Goal: Communication & Community: Answer question/provide support

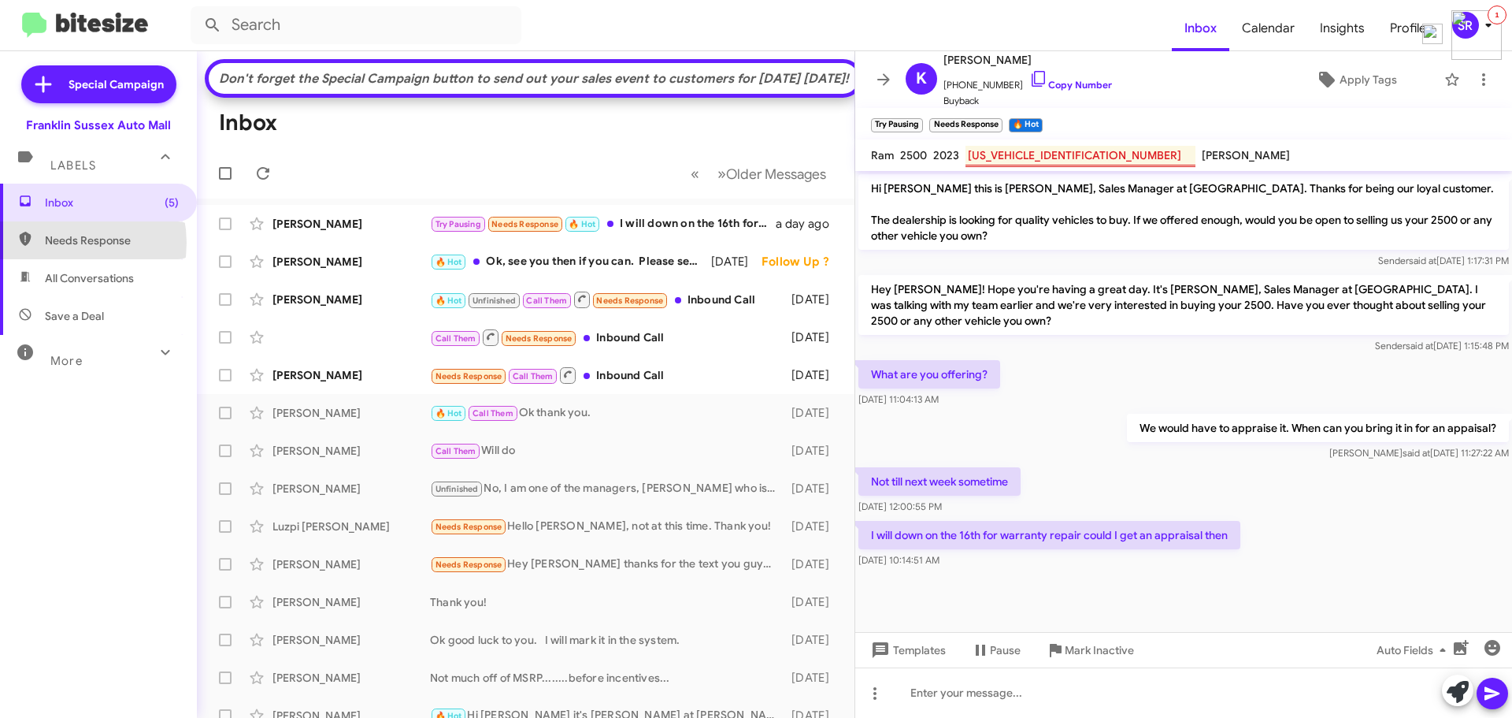
click at [61, 243] on span "Needs Response" at bounding box center [112, 240] width 134 height 16
type input "in:needs-response"
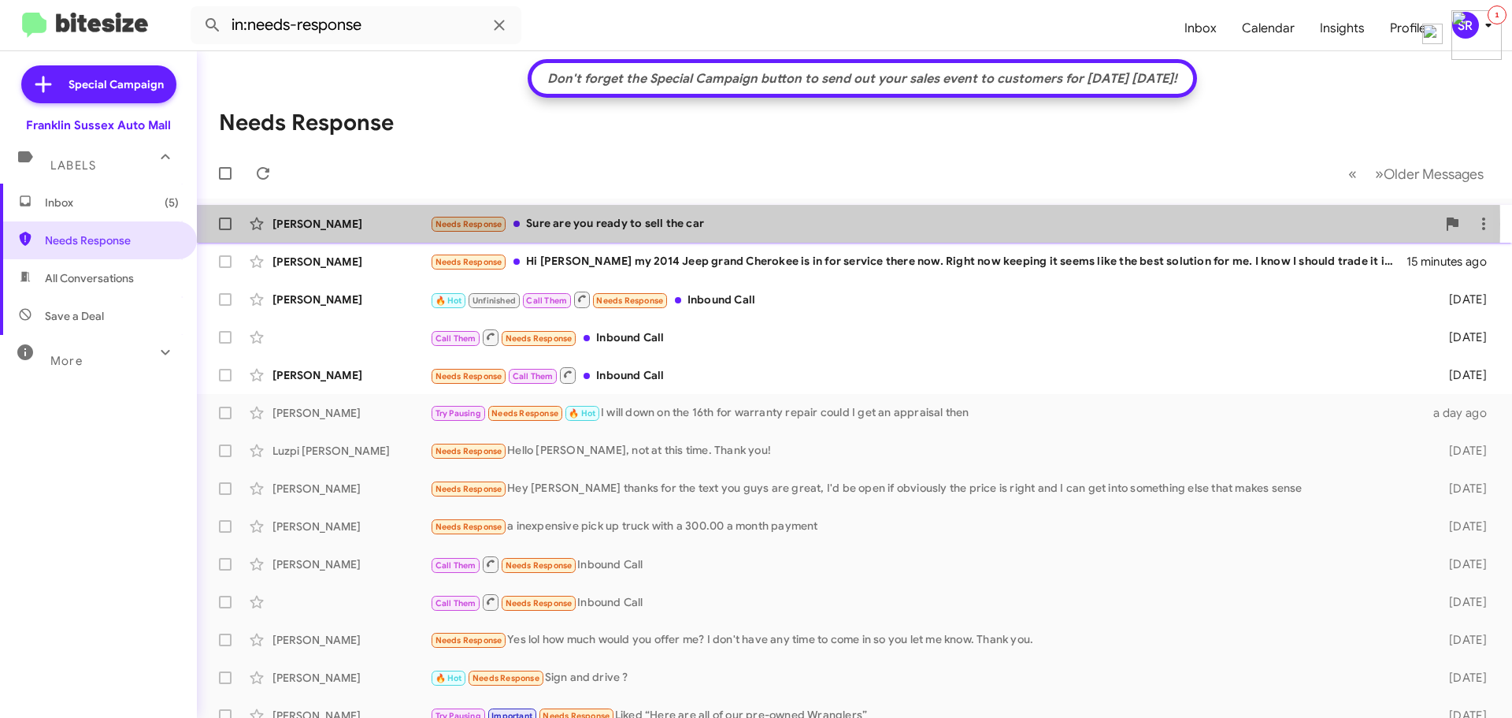
click at [596, 224] on div "Needs Response Sure are you ready to sell the car" at bounding box center [933, 224] width 1007 height 18
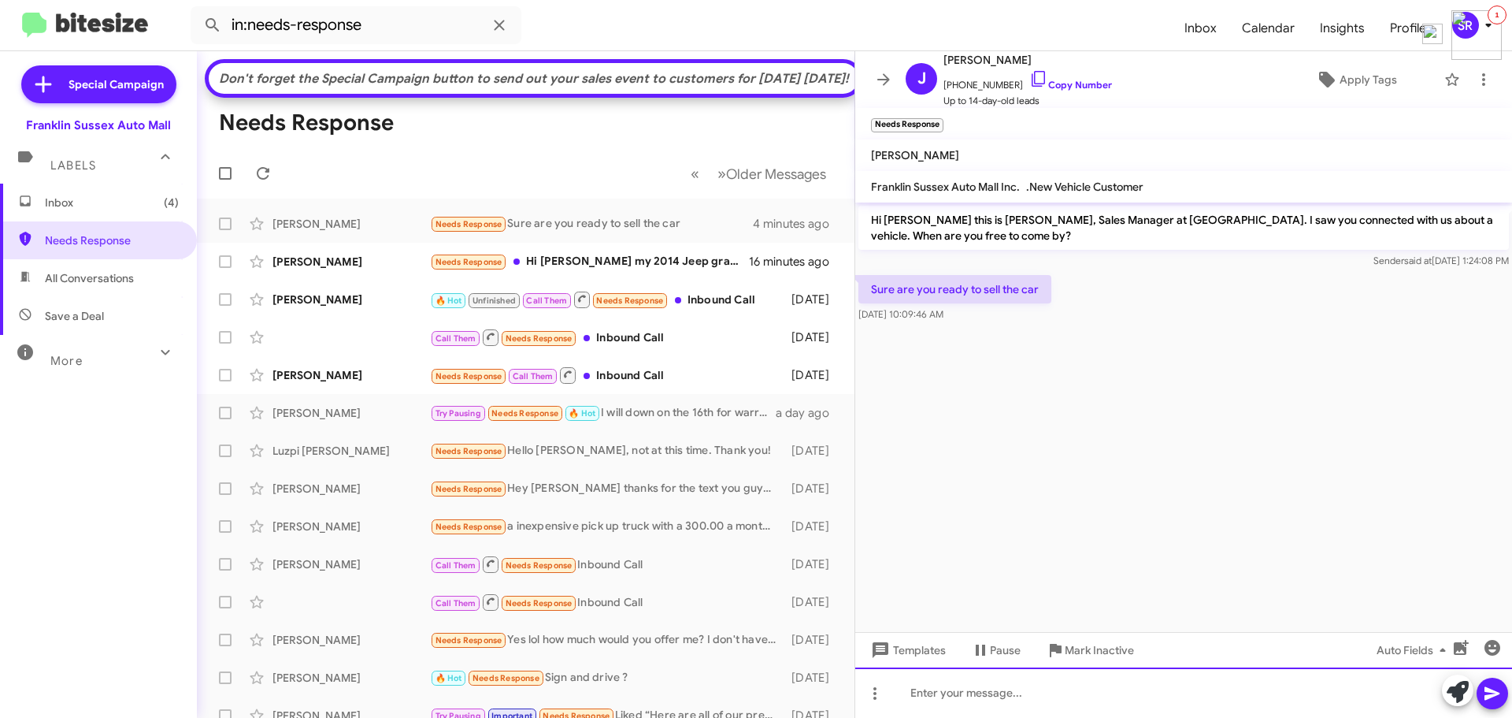
click at [957, 687] on div at bounding box center [1183, 692] width 657 height 50
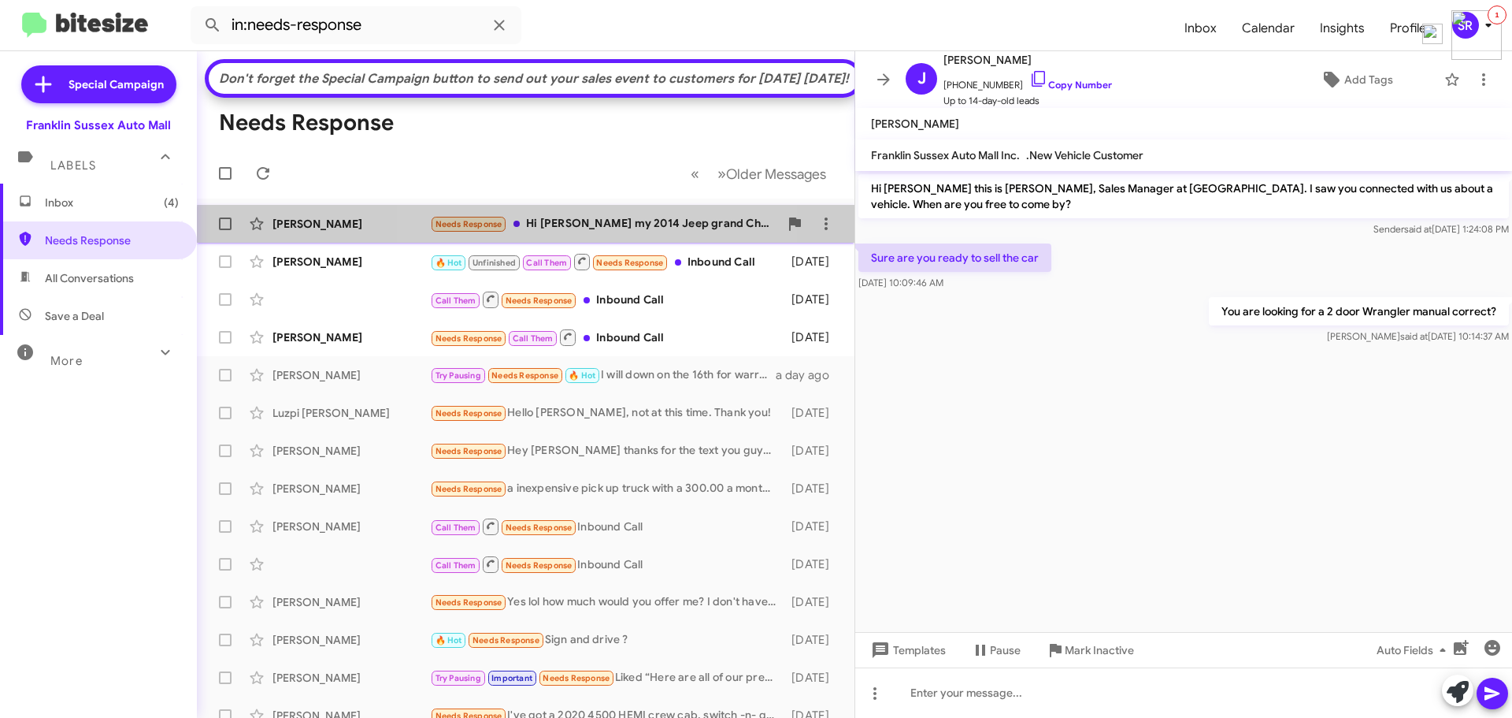
click at [555, 233] on div "Needs Response Hi [PERSON_NAME] my 2014 Jeep grand Cherokee is in for service t…" at bounding box center [604, 224] width 349 height 18
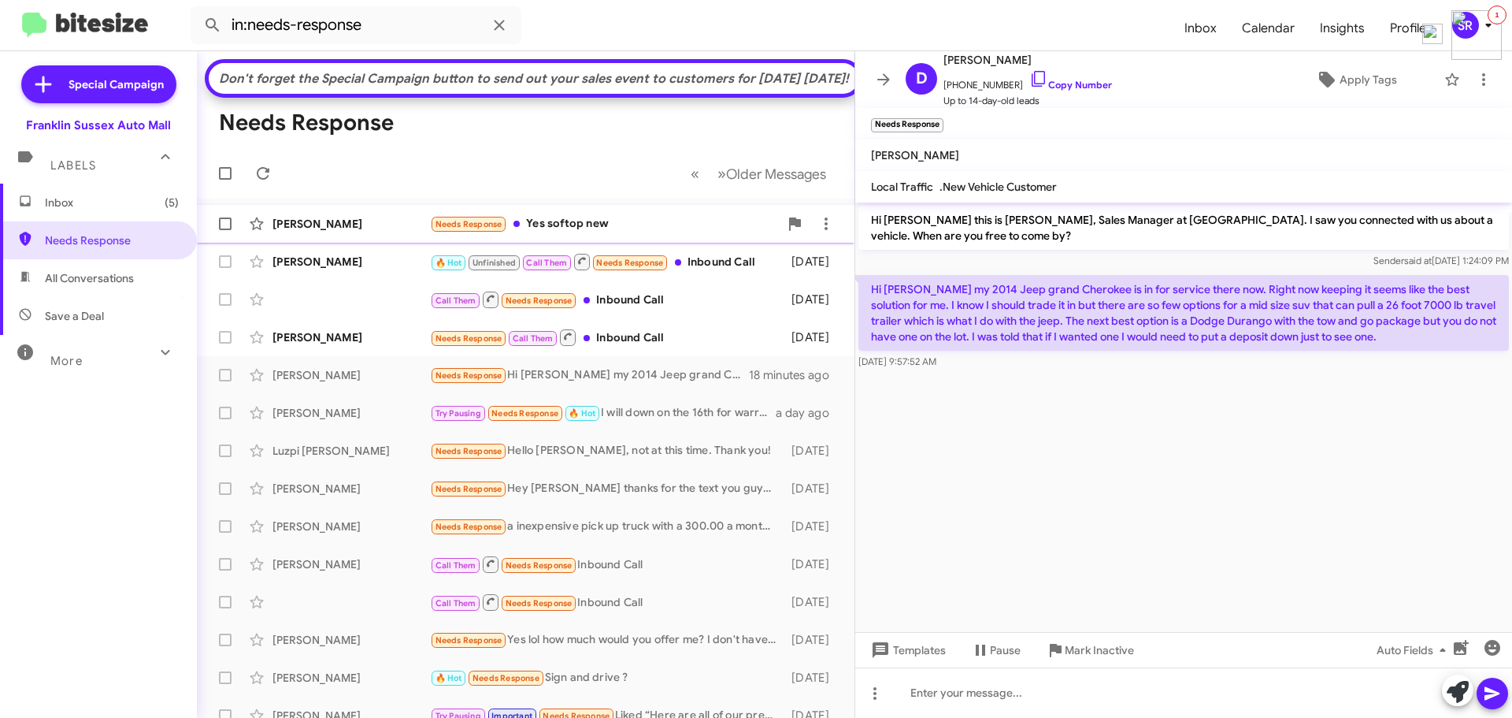
click at [544, 233] on div "Needs Response Yes softop new" at bounding box center [604, 224] width 349 height 18
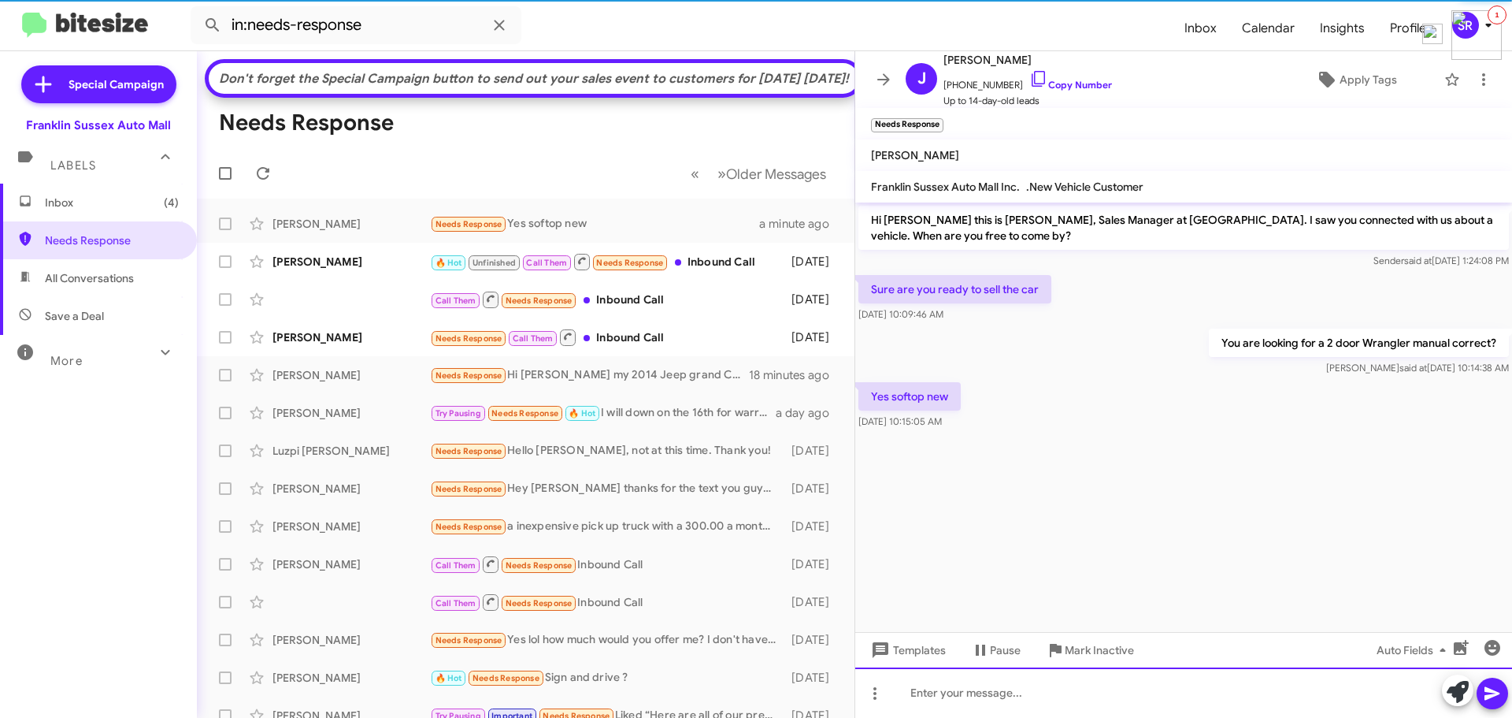
click at [984, 695] on div at bounding box center [1183, 692] width 657 height 50
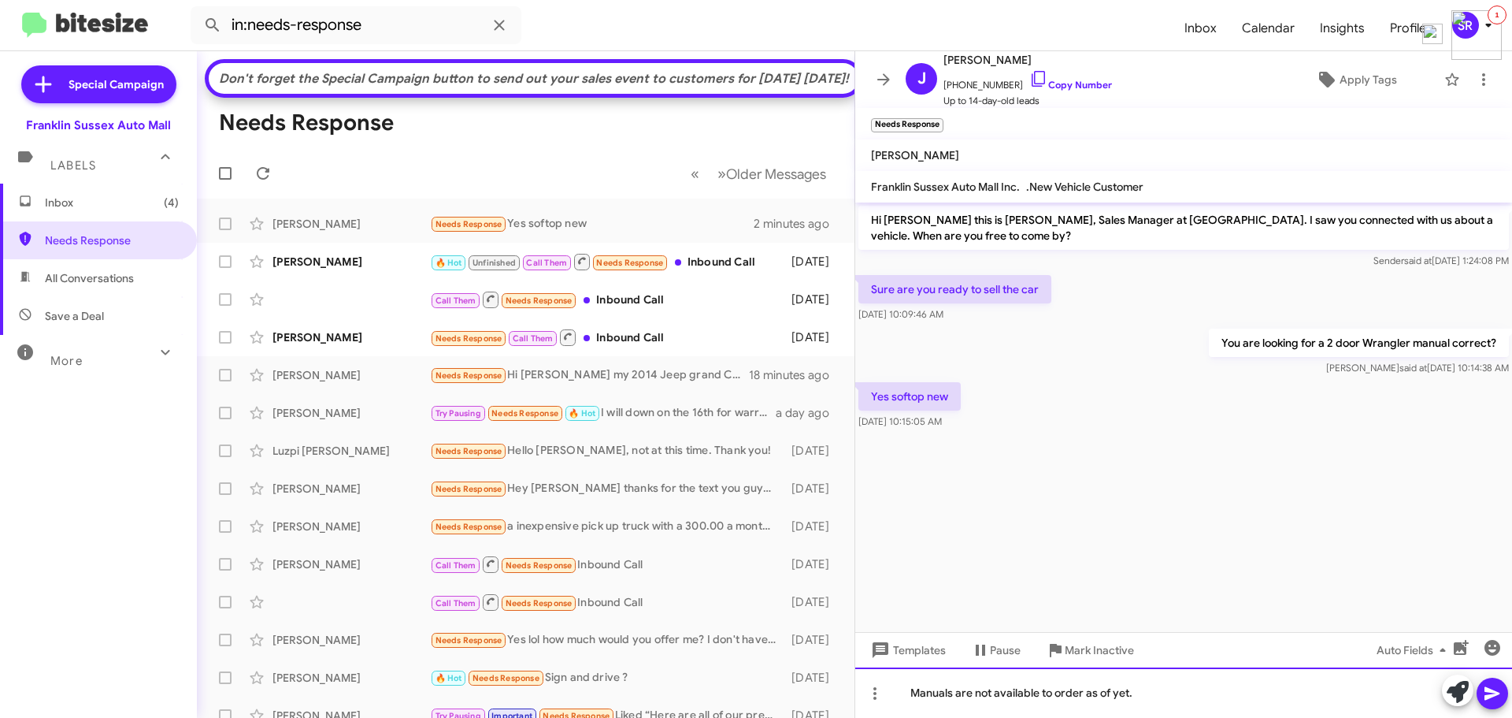
click at [1175, 700] on div "Manuals are not available to order as of yet." at bounding box center [1183, 692] width 657 height 50
click at [1297, 681] on div "Manuals are not available to order as of yet. We did just take in a" at bounding box center [1183, 692] width 657 height 50
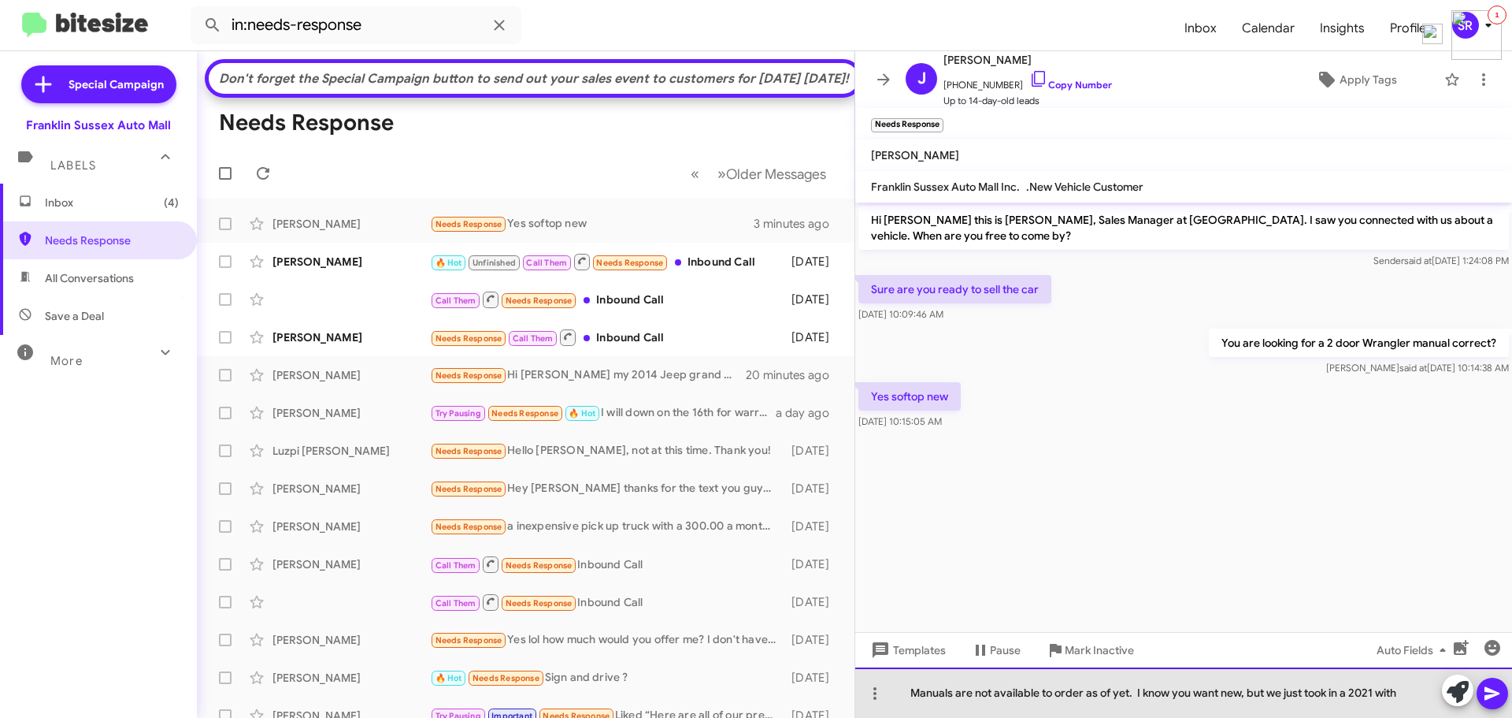
click at [1417, 699] on div "Manuals are not available to order as of yet. I know you want new, but we just …" at bounding box center [1183, 692] width 657 height 50
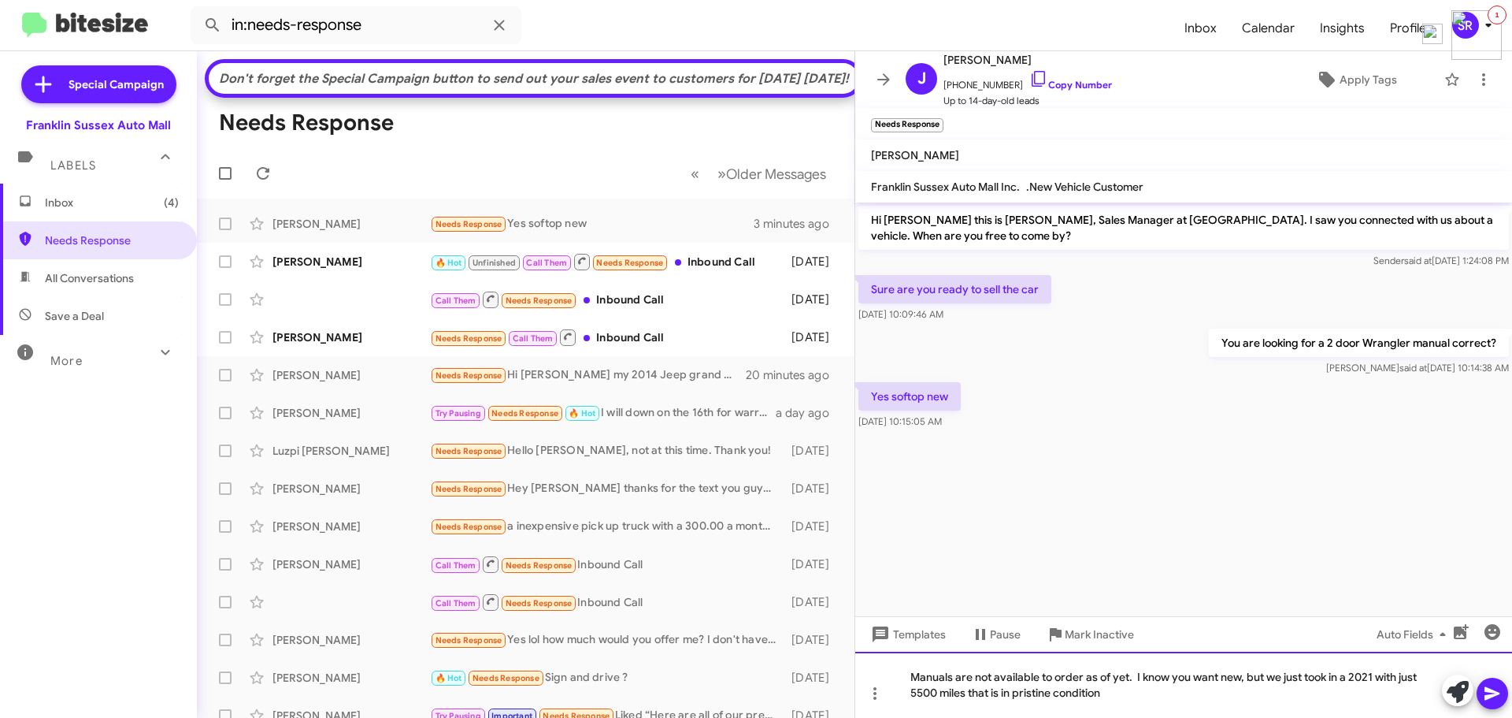
click at [1115, 693] on div "Manuals are not available to order as of yet. I know you want new, but we just …" at bounding box center [1183, 684] width 657 height 66
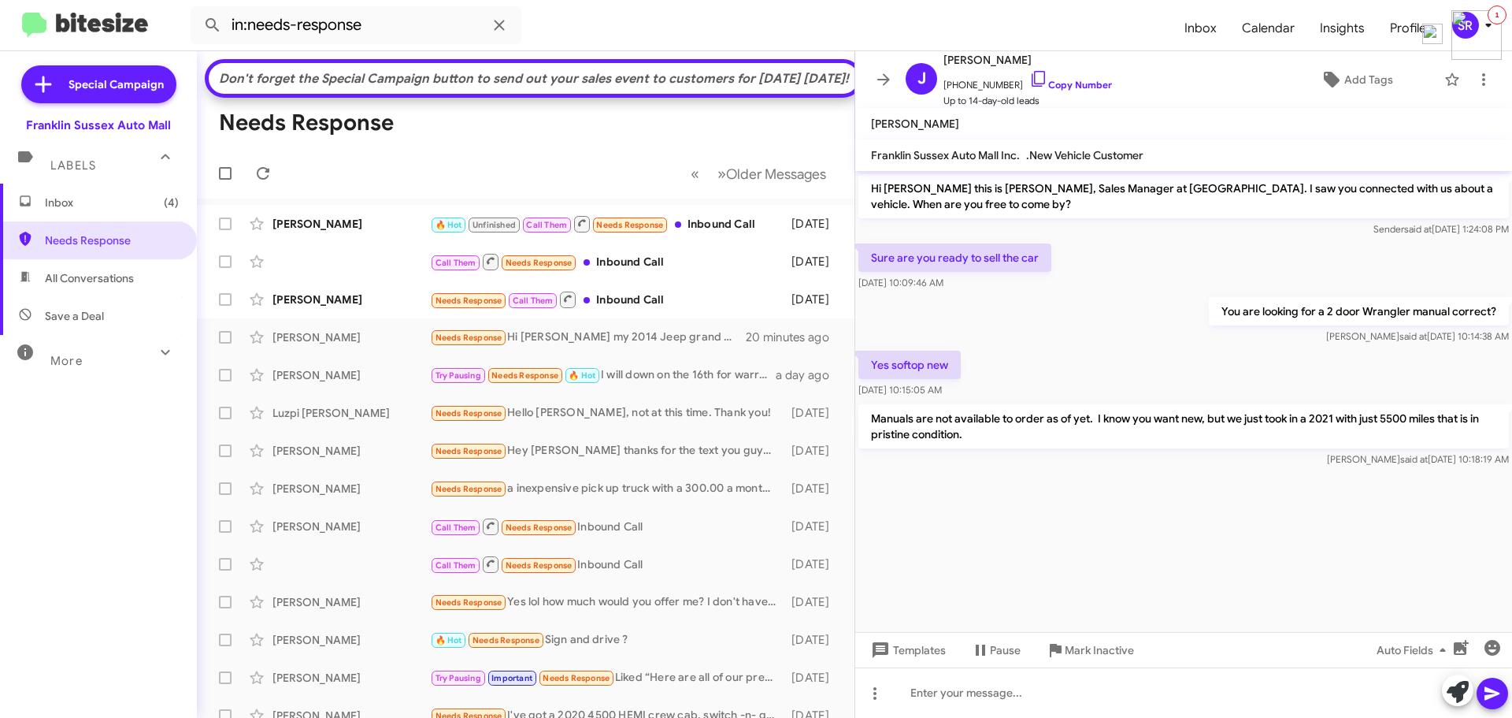
click at [70, 206] on span "Inbox (4)" at bounding box center [112, 203] width 134 height 16
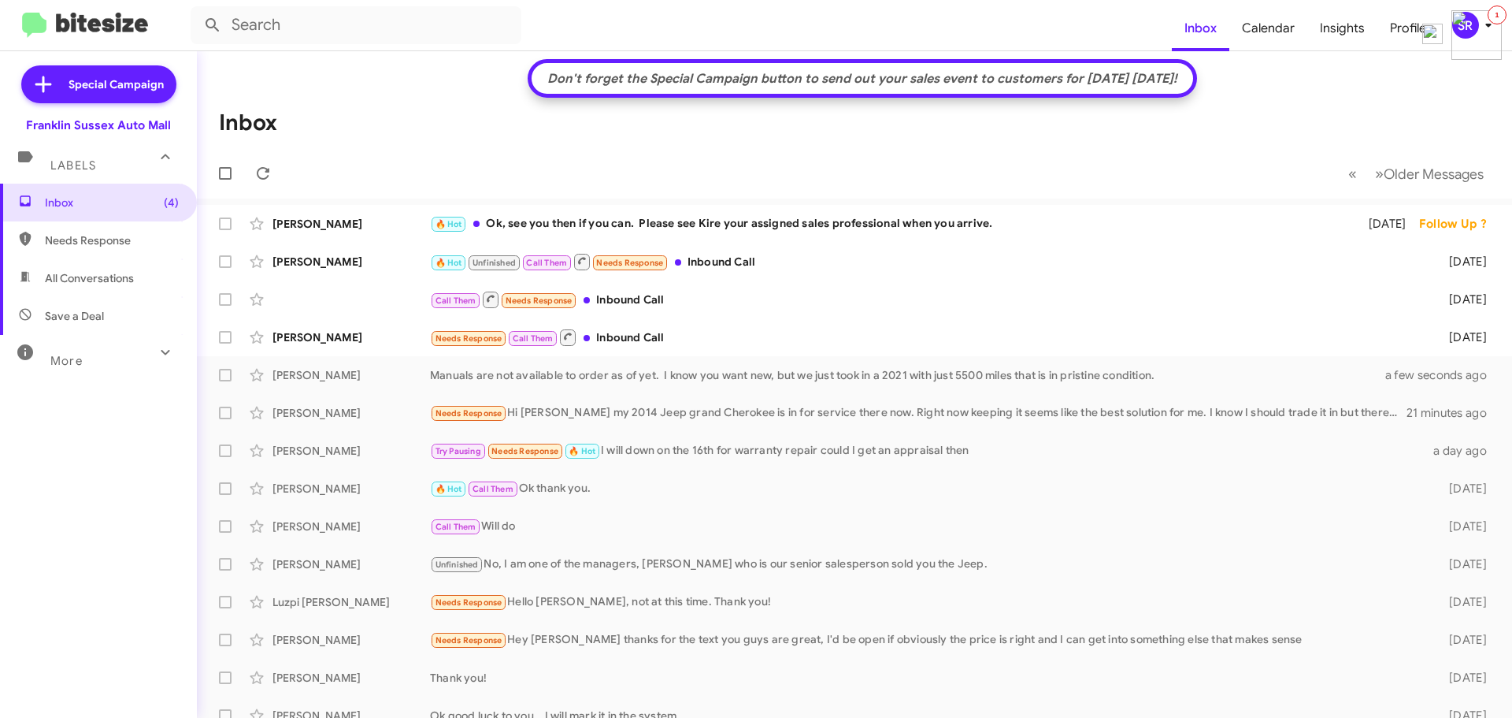
click at [74, 238] on span "Needs Response" at bounding box center [112, 240] width 134 height 16
type input "in:needs-response"
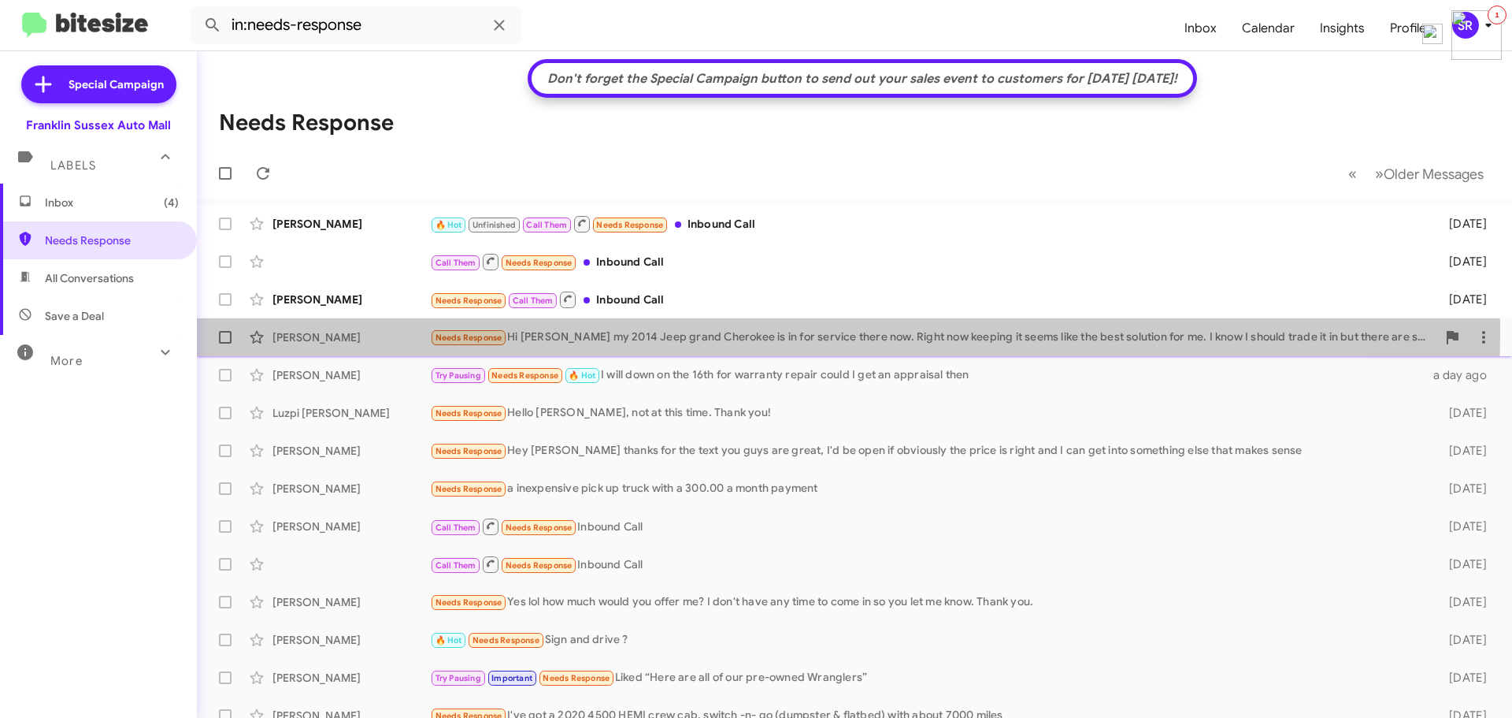
click at [635, 331] on div "Needs Response Hi [PERSON_NAME] my 2014 Jeep grand Cherokee is in for service t…" at bounding box center [933, 337] width 1007 height 18
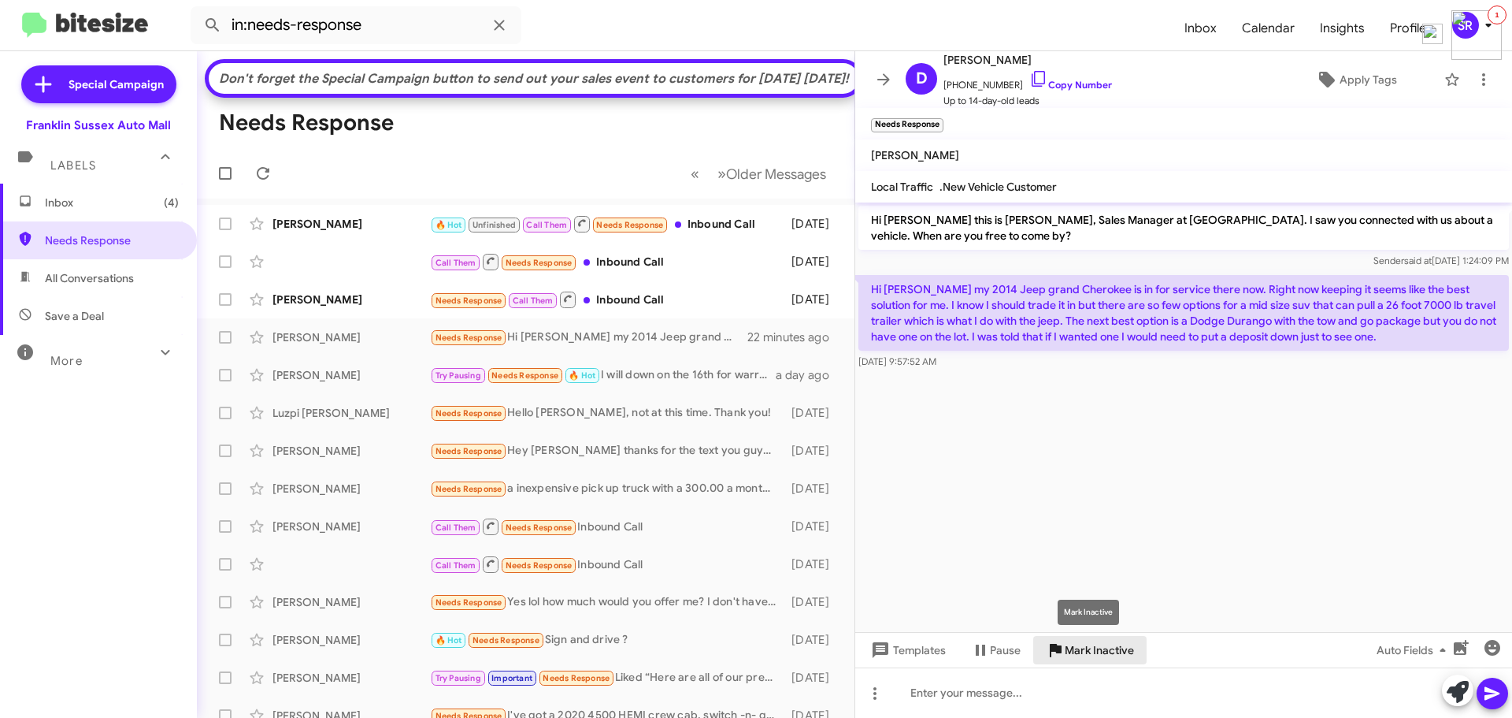
click at [1115, 655] on span "Mark Inactive" at bounding box center [1099, 650] width 69 height 28
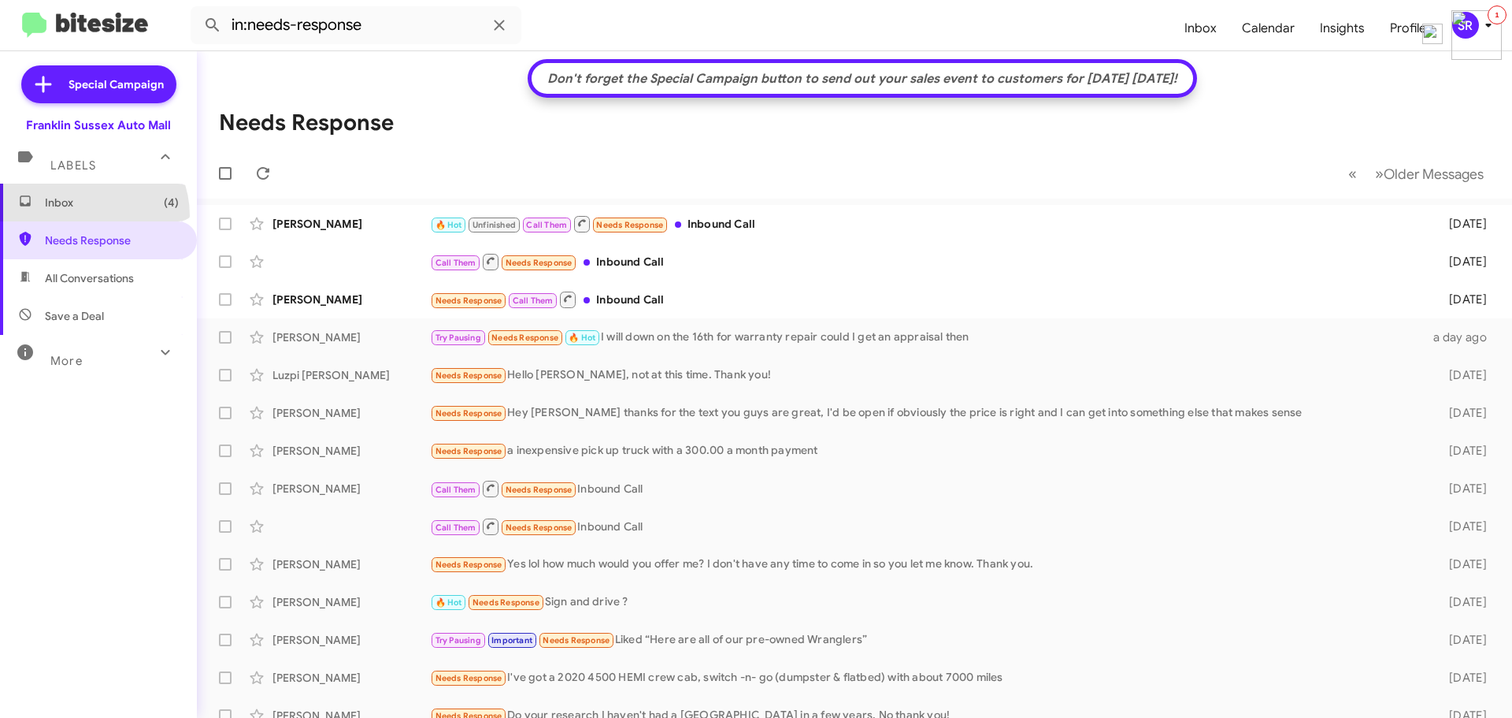
click at [87, 215] on span "Inbox (4)" at bounding box center [98, 203] width 197 height 38
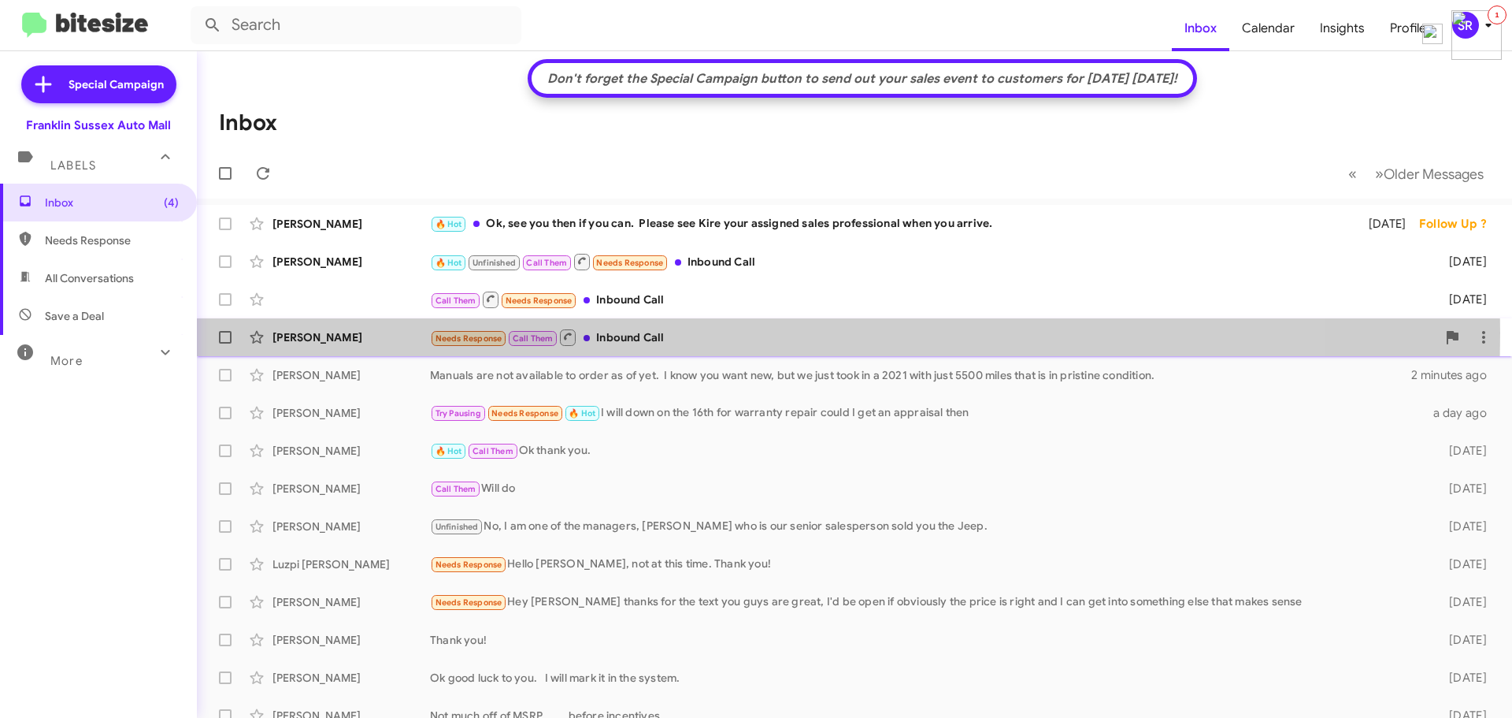
click at [612, 332] on div "Needs Response Call Them Inbound Call" at bounding box center [933, 338] width 1007 height 20
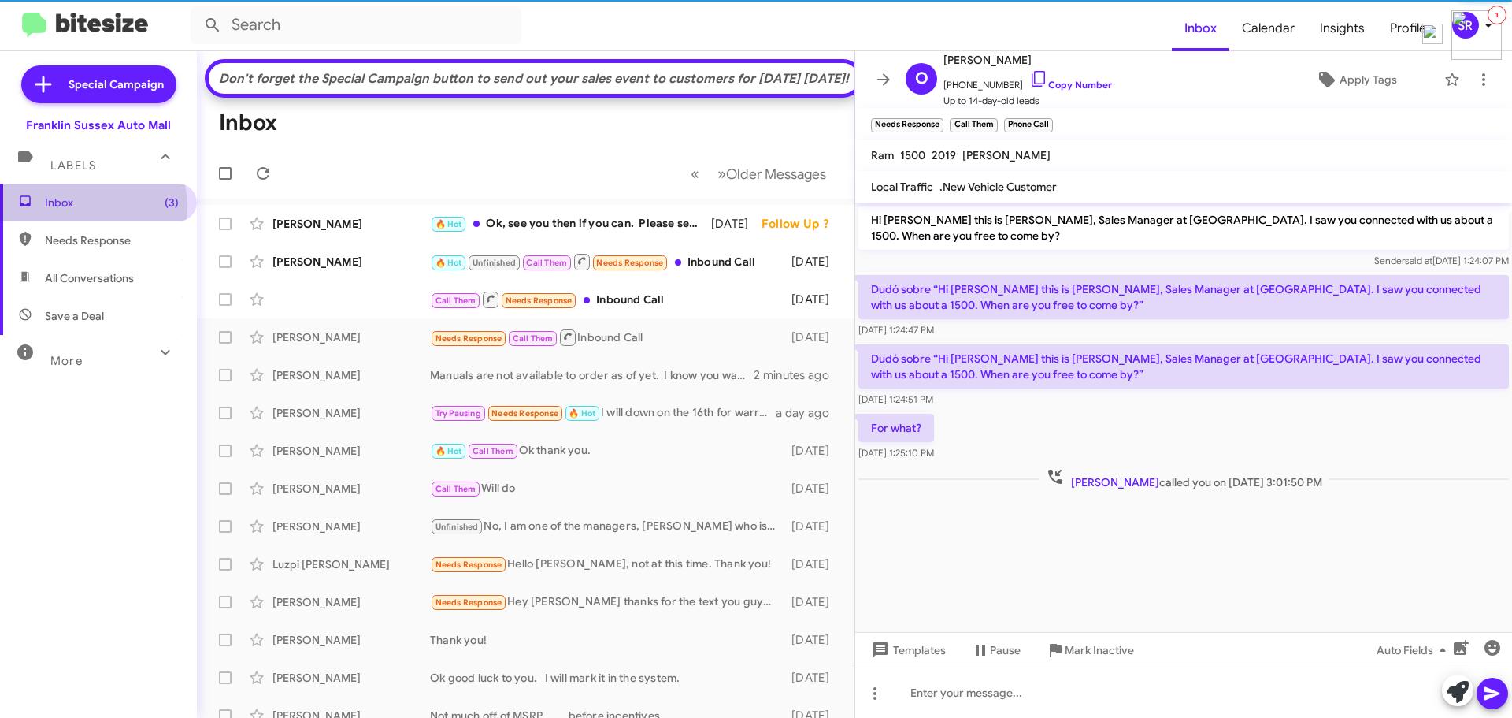
click at [77, 207] on span "Inbox (3)" at bounding box center [112, 203] width 134 height 16
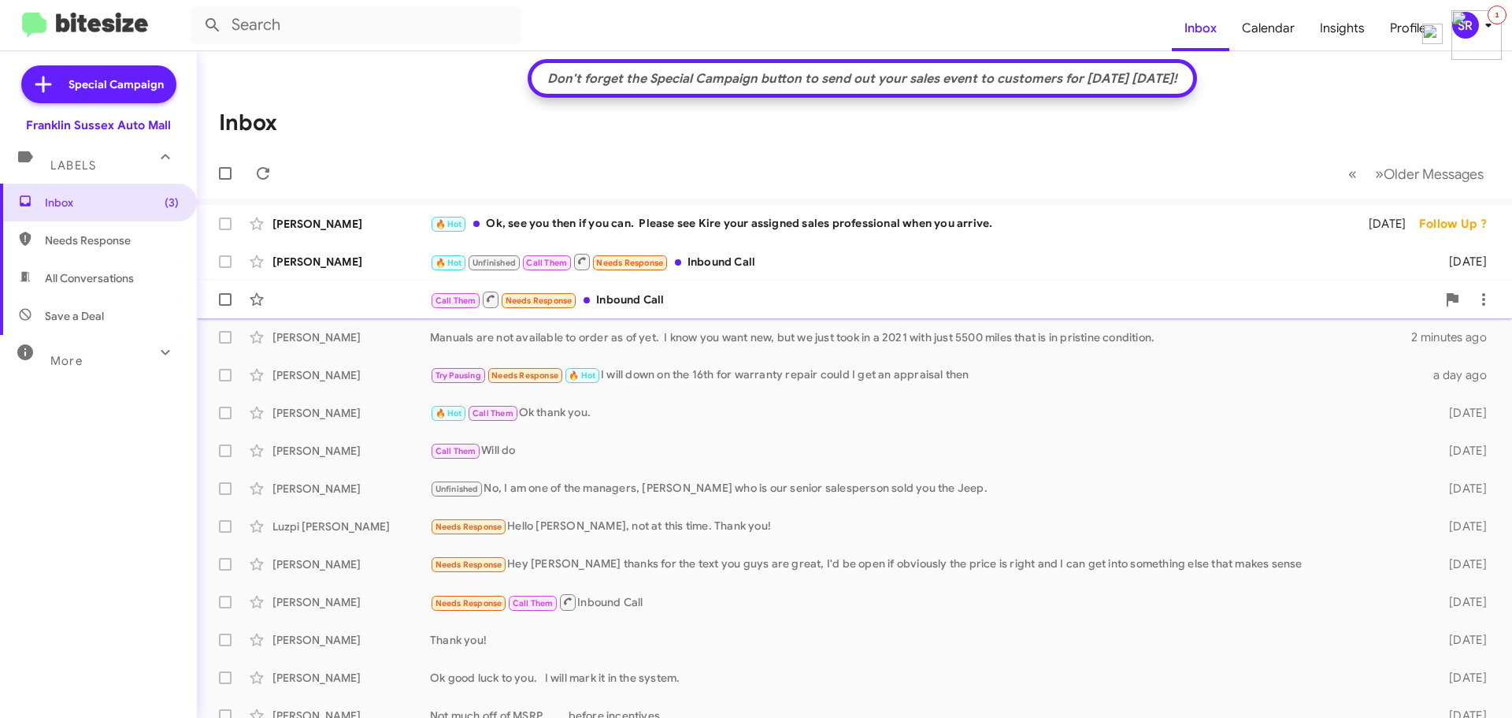
click at [616, 294] on div "Call Them Needs Response Inbound Call" at bounding box center [933, 300] width 1007 height 20
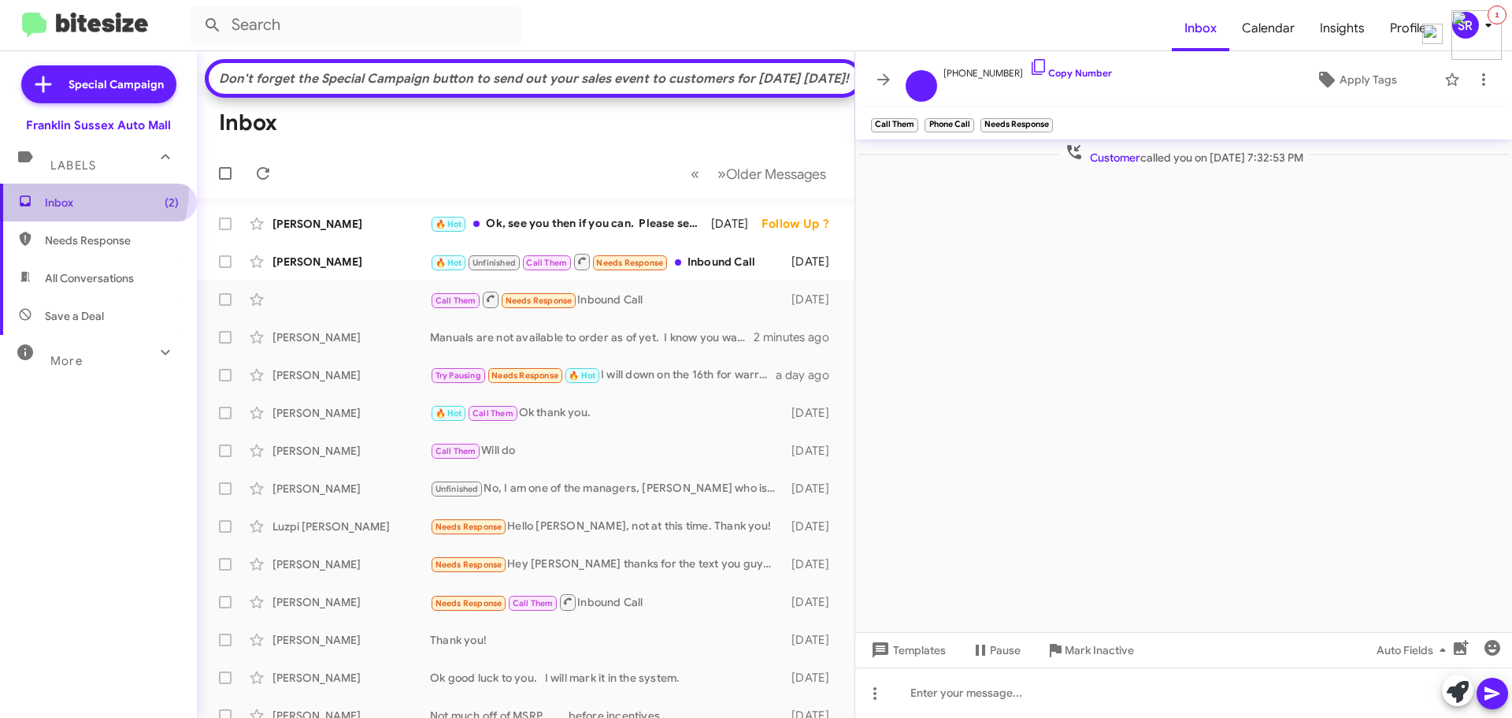
click at [69, 190] on span "Inbox (2)" at bounding box center [98, 203] width 197 height 38
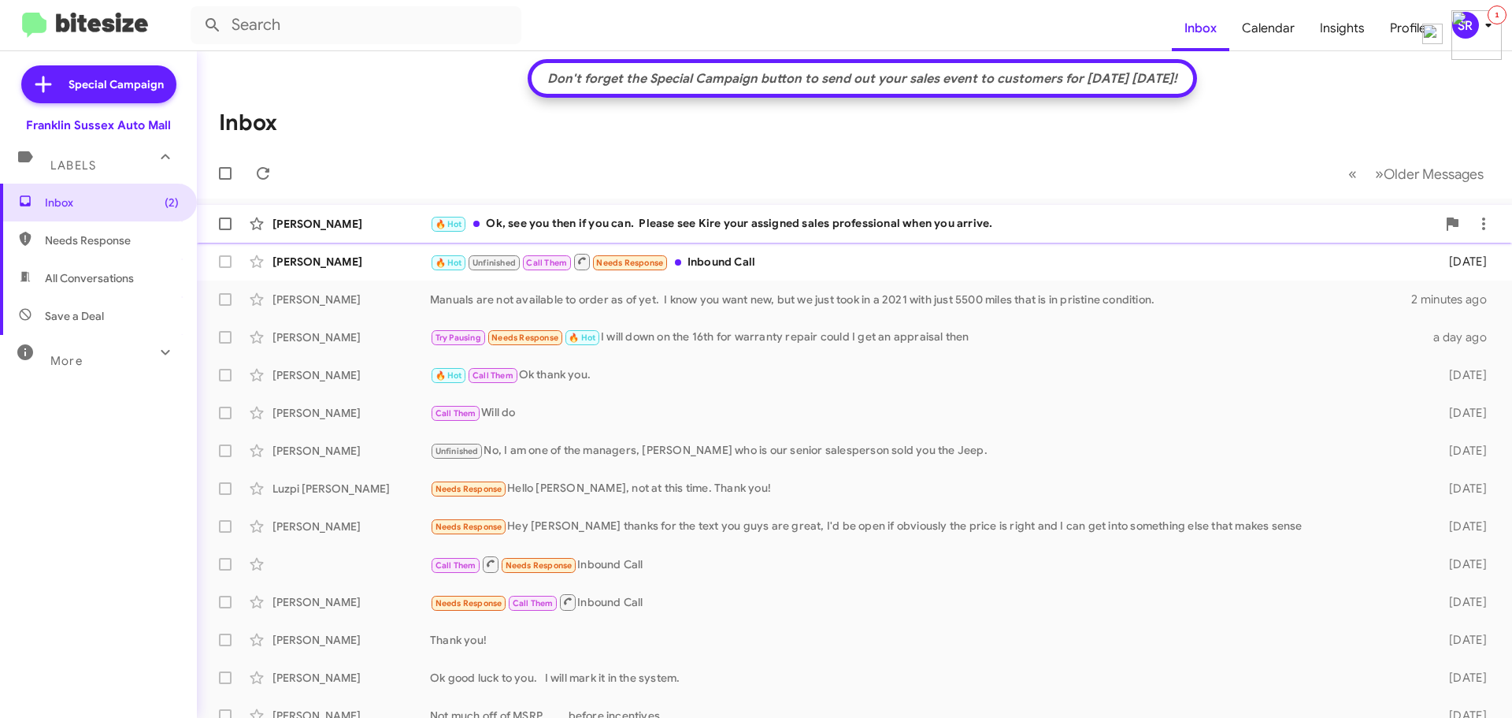
click at [712, 254] on div "🔥 Hot Unfinished Call Them Needs Response Inbound Call" at bounding box center [927, 262] width 994 height 20
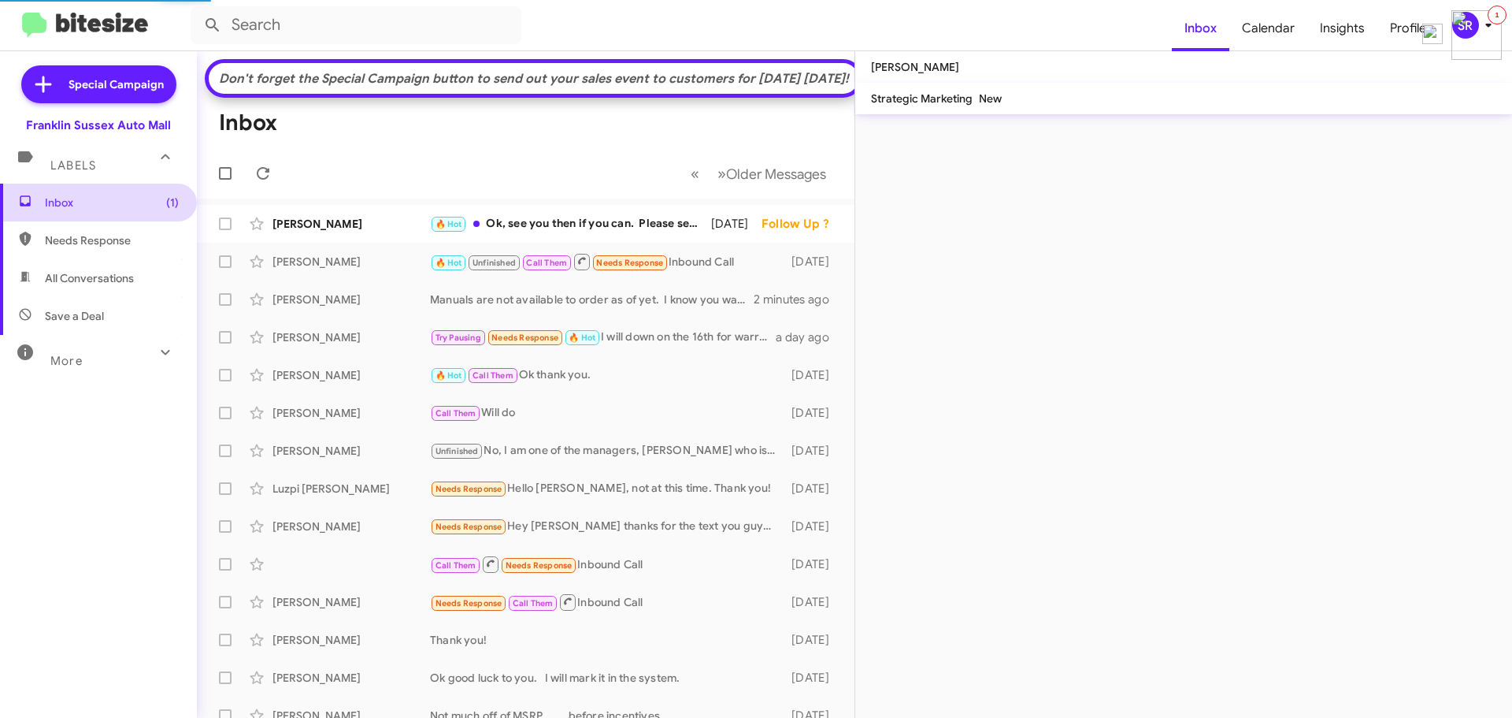
click at [73, 201] on span "Inbox (1)" at bounding box center [112, 203] width 134 height 16
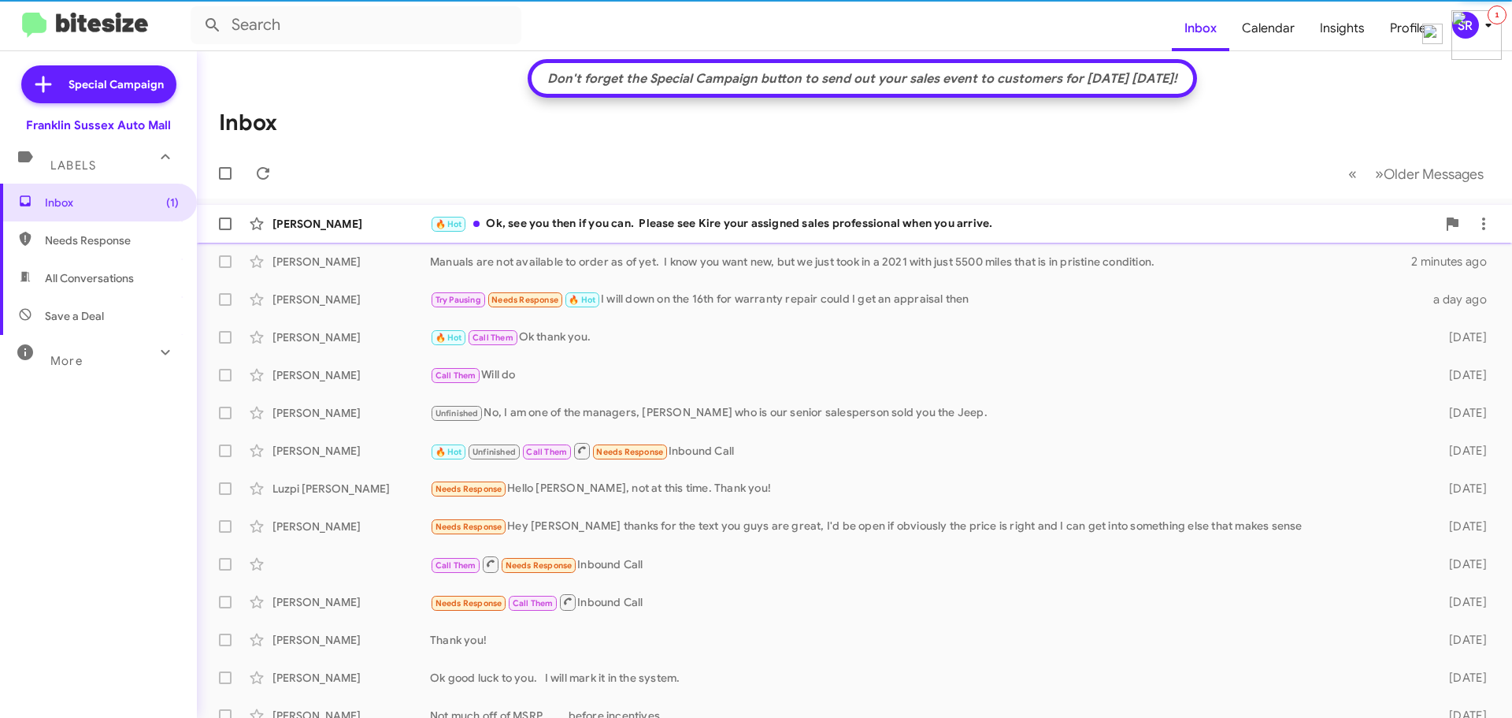
click at [662, 221] on div "🔥 Hot Ok, see you then if you can. Please see Kire your assigned sales professi…" at bounding box center [933, 224] width 1007 height 18
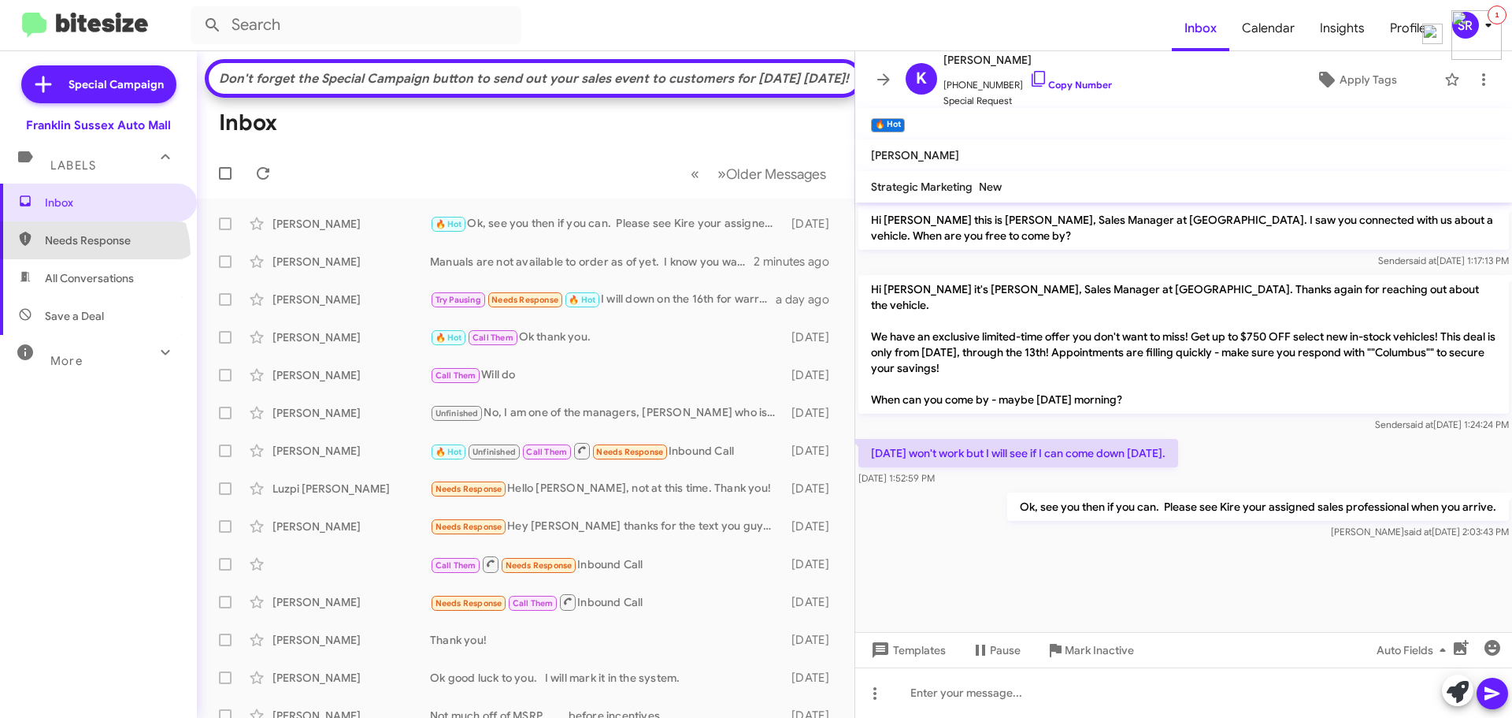
click at [91, 253] on span "Needs Response" at bounding box center [98, 240] width 197 height 38
type input "in:needs-response"
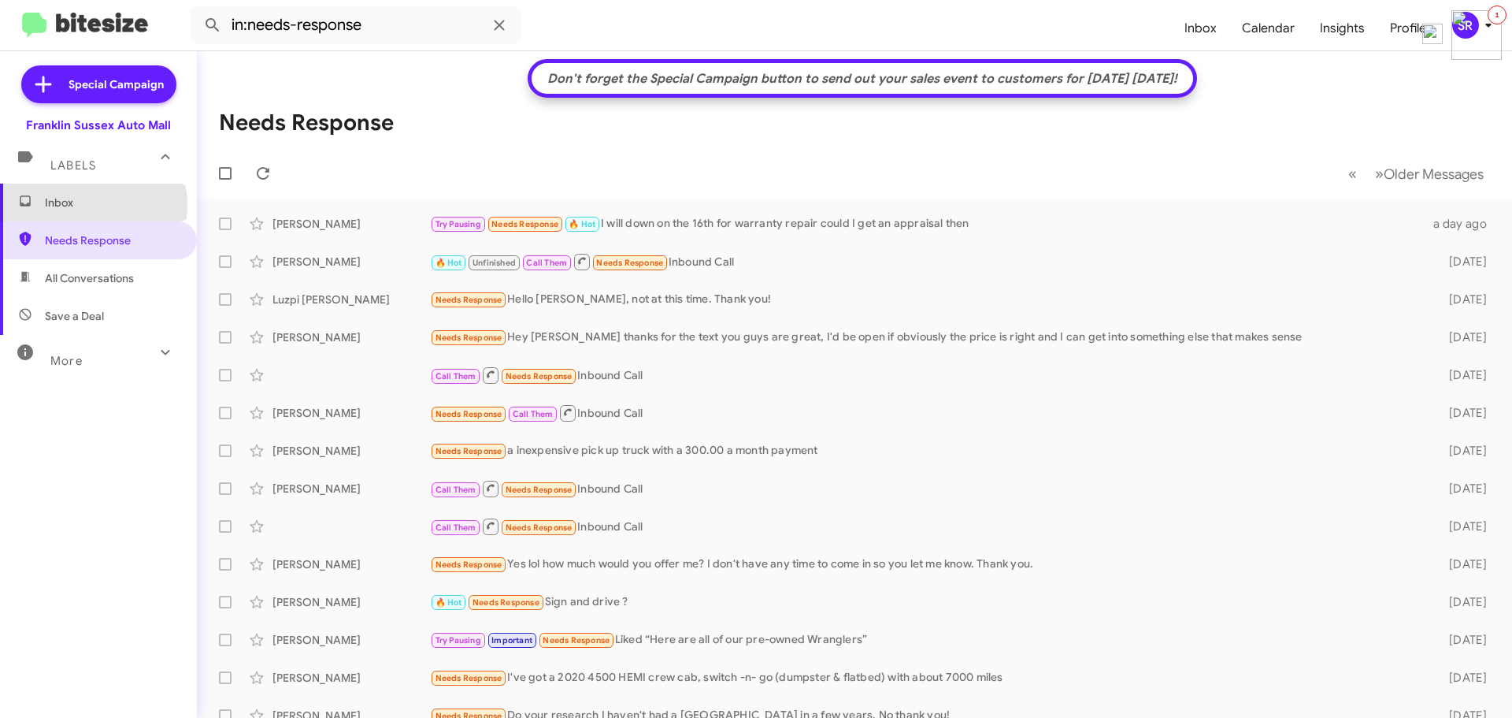
click at [85, 205] on span "Inbox" at bounding box center [112, 203] width 134 height 16
